Goal: Transaction & Acquisition: Purchase product/service

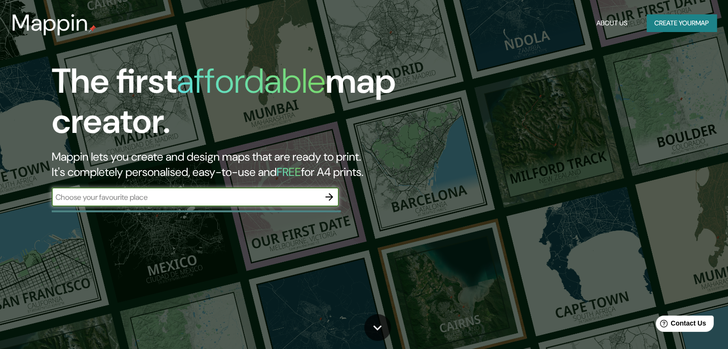
click at [178, 202] on input "text" at bounding box center [186, 197] width 268 height 11
type input "[GEOGRAPHIC_DATA]"
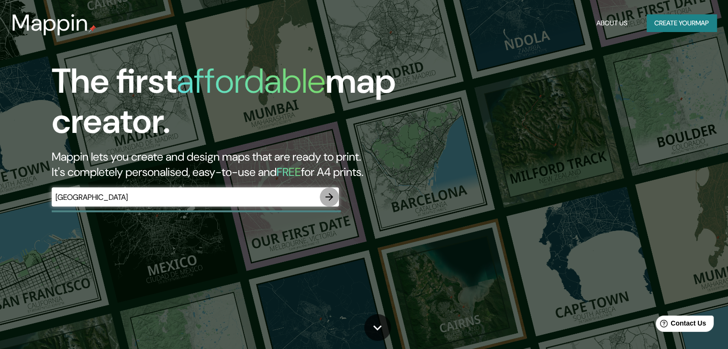
click at [330, 200] on icon "button" at bounding box center [328, 196] width 11 height 11
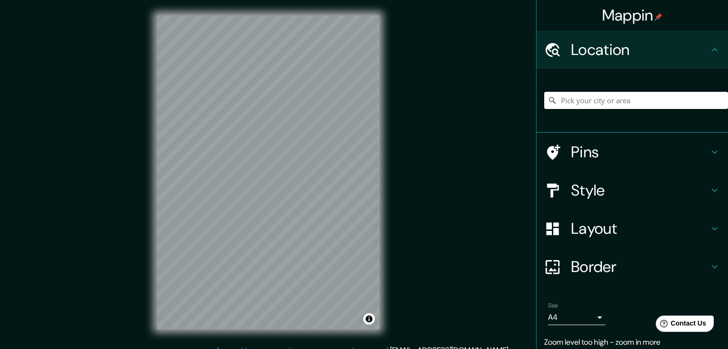
click at [581, 108] on input "Pick your city or area" at bounding box center [636, 100] width 184 height 17
click at [580, 111] on div "cajamarc Cajamarca [GEOGRAPHIC_DATA][PERSON_NAME], [GEOGRAPHIC_DATA] [GEOGRAPHI…" at bounding box center [636, 101] width 184 height 48
click at [597, 97] on input "cajamarc" at bounding box center [636, 100] width 184 height 17
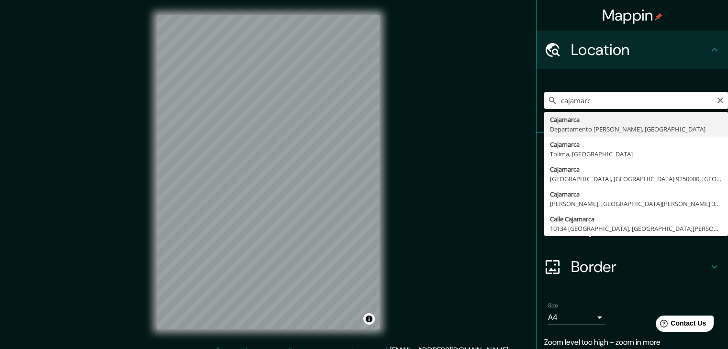
type input "Cajamarca, [GEOGRAPHIC_DATA][PERSON_NAME], [GEOGRAPHIC_DATA]"
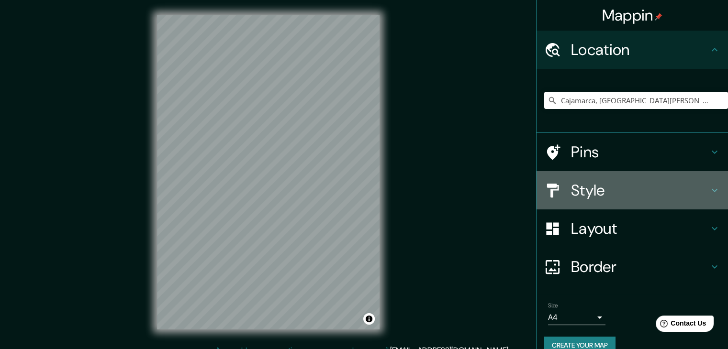
click at [600, 173] on div "Style" at bounding box center [631, 190] width 191 height 38
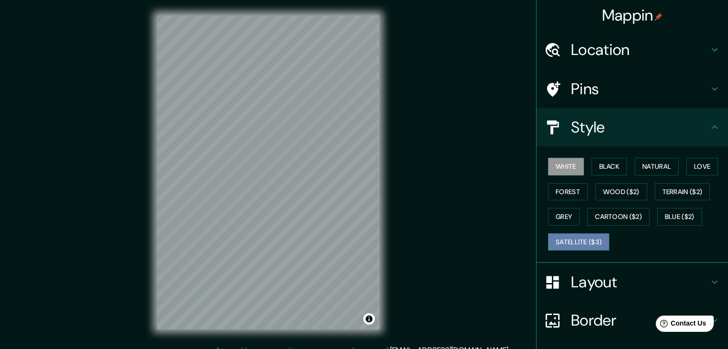
click at [570, 242] on button "Satellite ($3)" at bounding box center [578, 242] width 61 height 18
click at [568, 163] on button "White" at bounding box center [566, 167] width 36 height 18
click at [602, 160] on button "Black" at bounding box center [609, 167] width 36 height 18
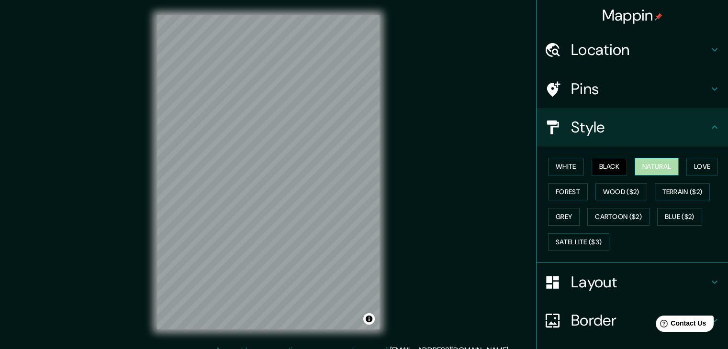
click at [649, 169] on button "Natural" at bounding box center [656, 167] width 44 height 18
click at [666, 194] on button "Terrain ($2)" at bounding box center [681, 192] width 55 height 18
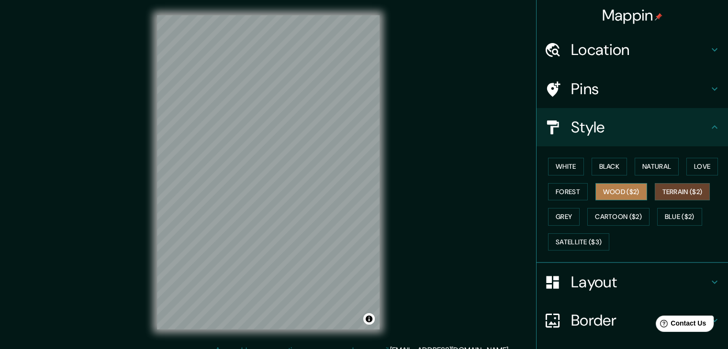
click at [609, 190] on button "Wood ($2)" at bounding box center [621, 192] width 52 height 18
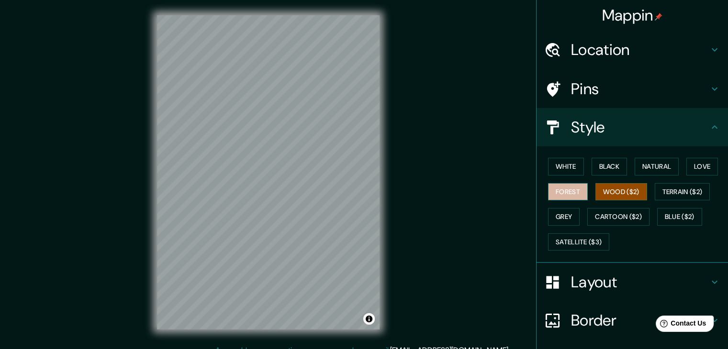
click at [566, 189] on button "Forest" at bounding box center [568, 192] width 40 height 18
click at [565, 221] on button "Grey" at bounding box center [564, 217] width 32 height 18
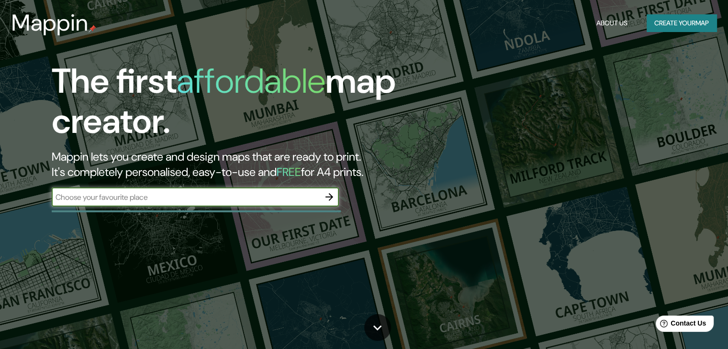
click at [155, 196] on input "text" at bounding box center [186, 197] width 268 height 11
type input "cajamarca, peru"
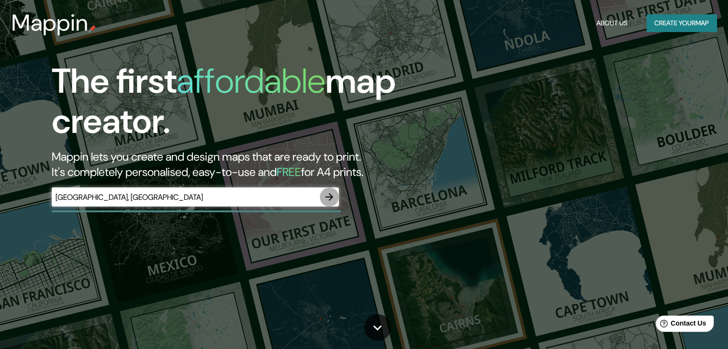
click at [332, 200] on icon "button" at bounding box center [328, 196] width 11 height 11
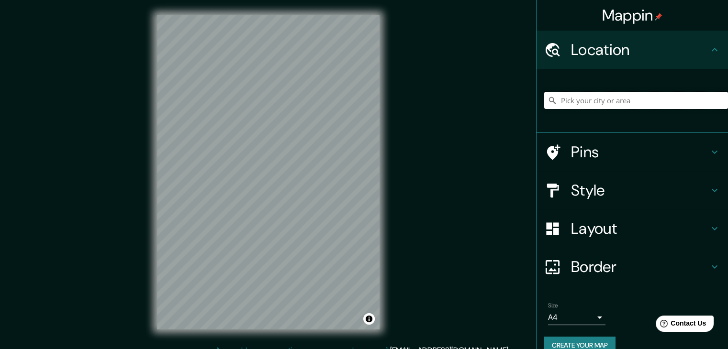
click at [590, 98] on input "Pick your city or area" at bounding box center [636, 100] width 184 height 17
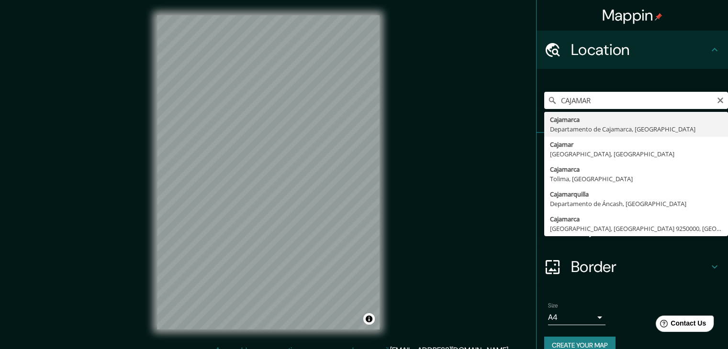
type input "Cajamarca, [GEOGRAPHIC_DATA][PERSON_NAME], [GEOGRAPHIC_DATA]"
